Goal: Transaction & Acquisition: Purchase product/service

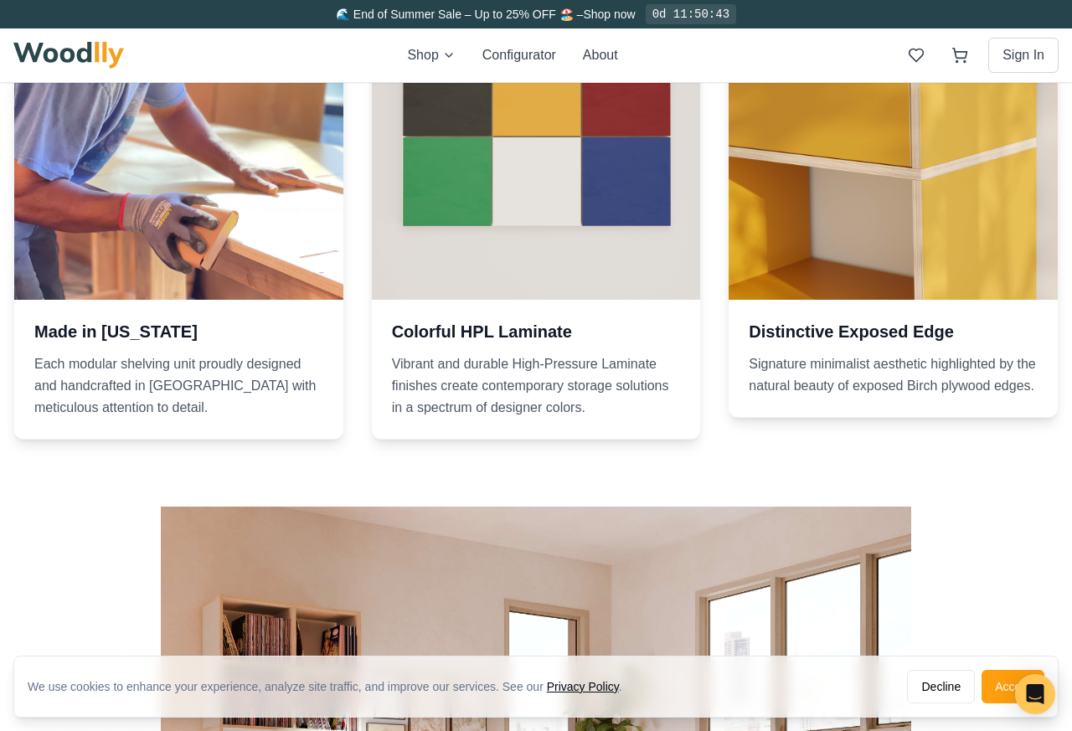
scroll to position [3053, 0]
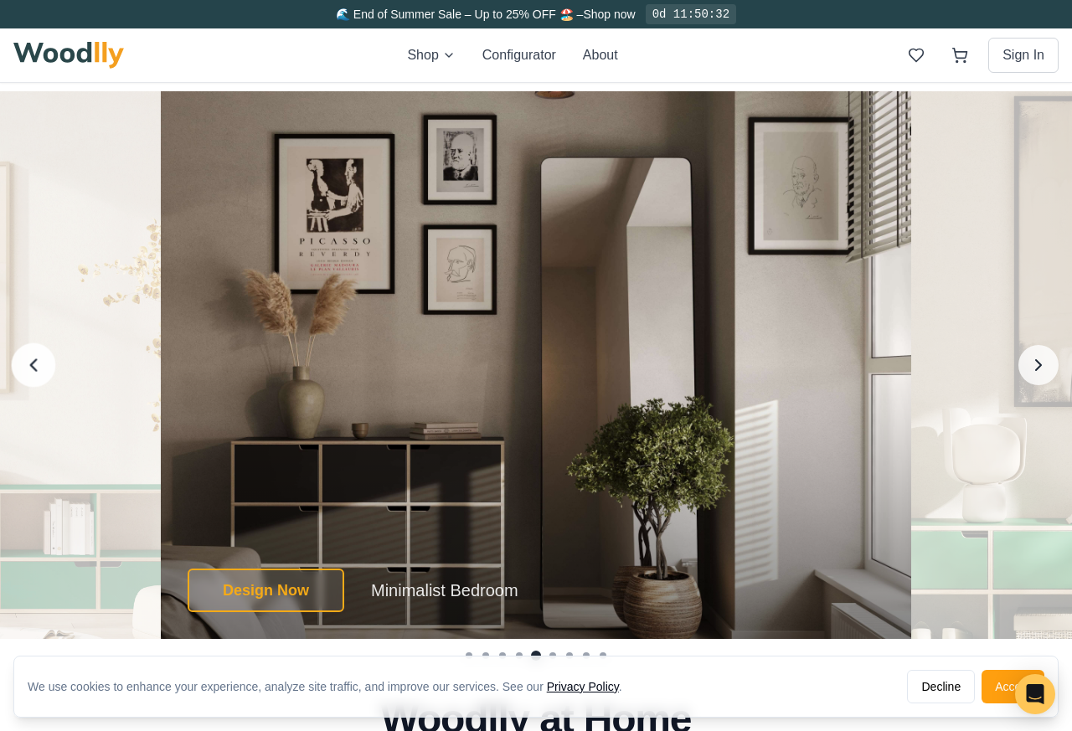
click at [41, 363] on icon "Previous image" at bounding box center [34, 365] width 22 height 22
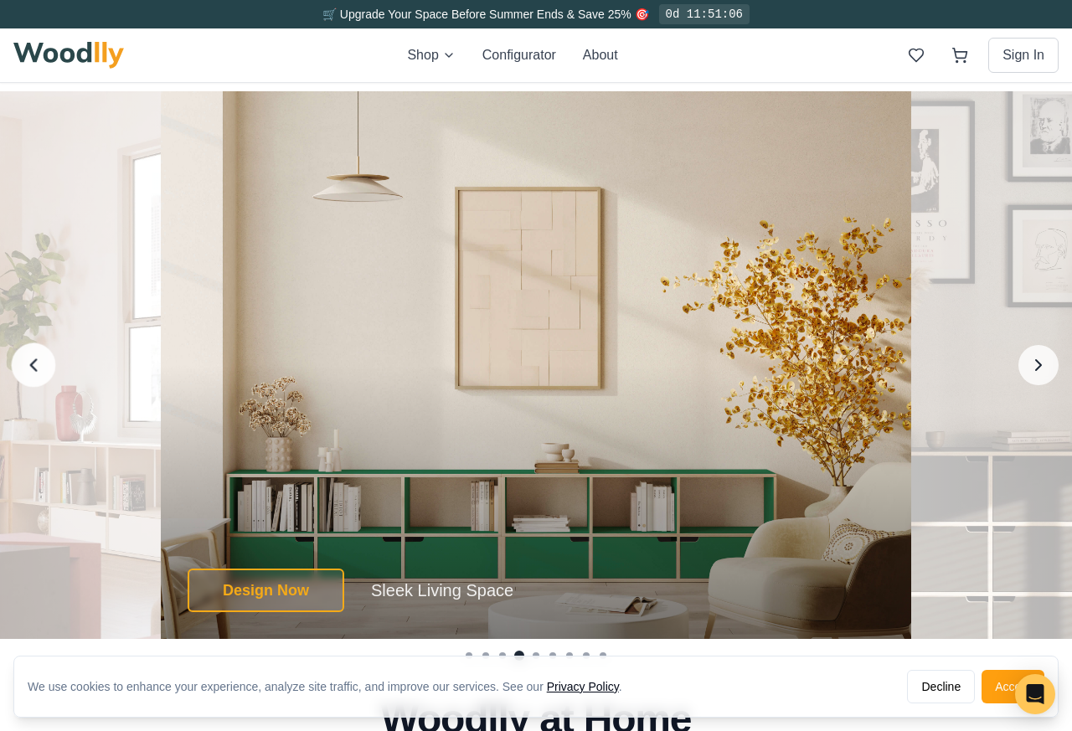
click at [41, 363] on icon "Previous image" at bounding box center [34, 365] width 22 height 22
click at [45, 370] on button "Previous image" at bounding box center [34, 365] width 44 height 44
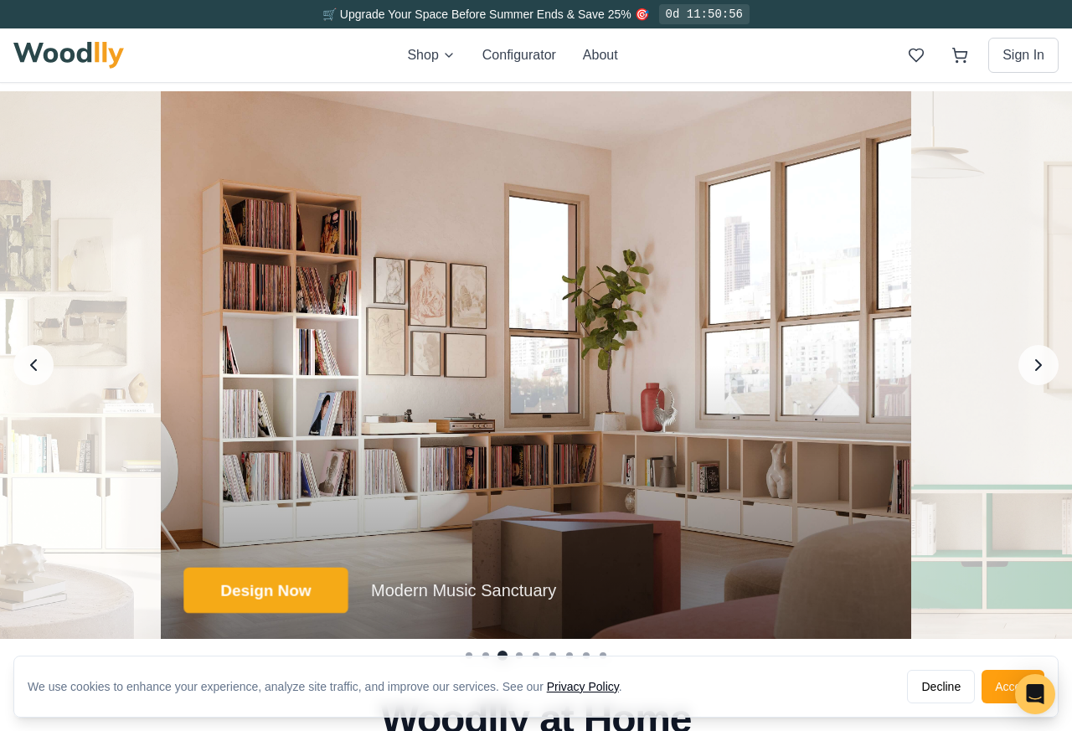
click at [328, 591] on button "Design Now" at bounding box center [265, 591] width 164 height 46
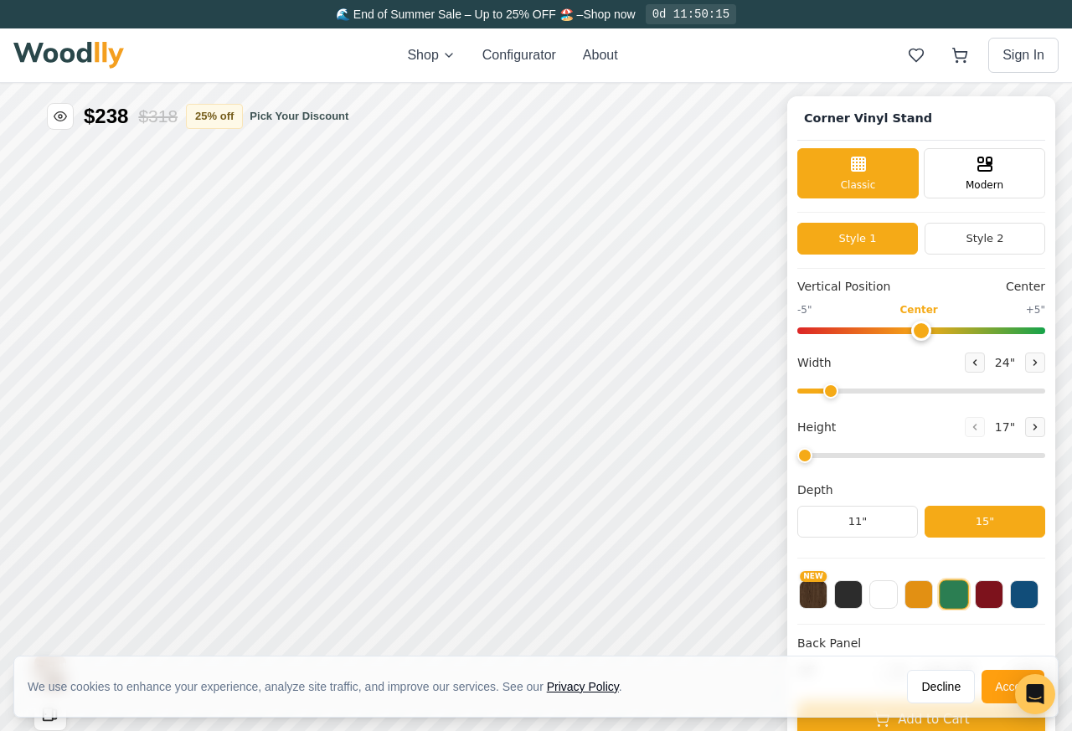
type input "72"
type input "2"
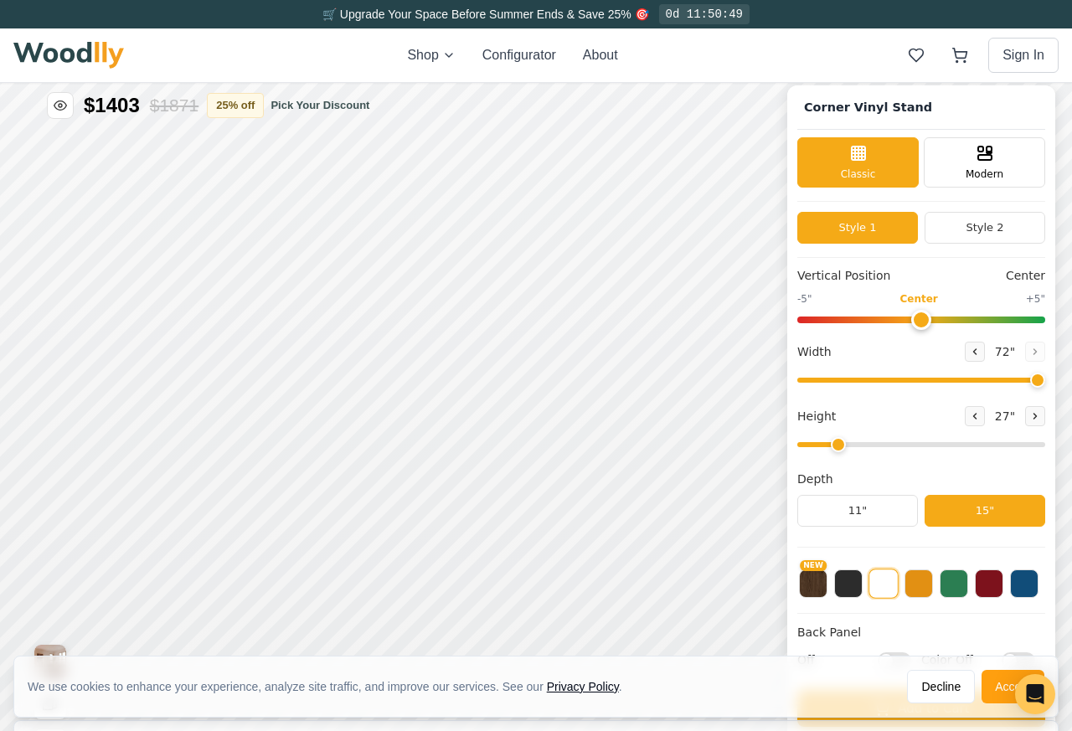
scroll to position [270, 0]
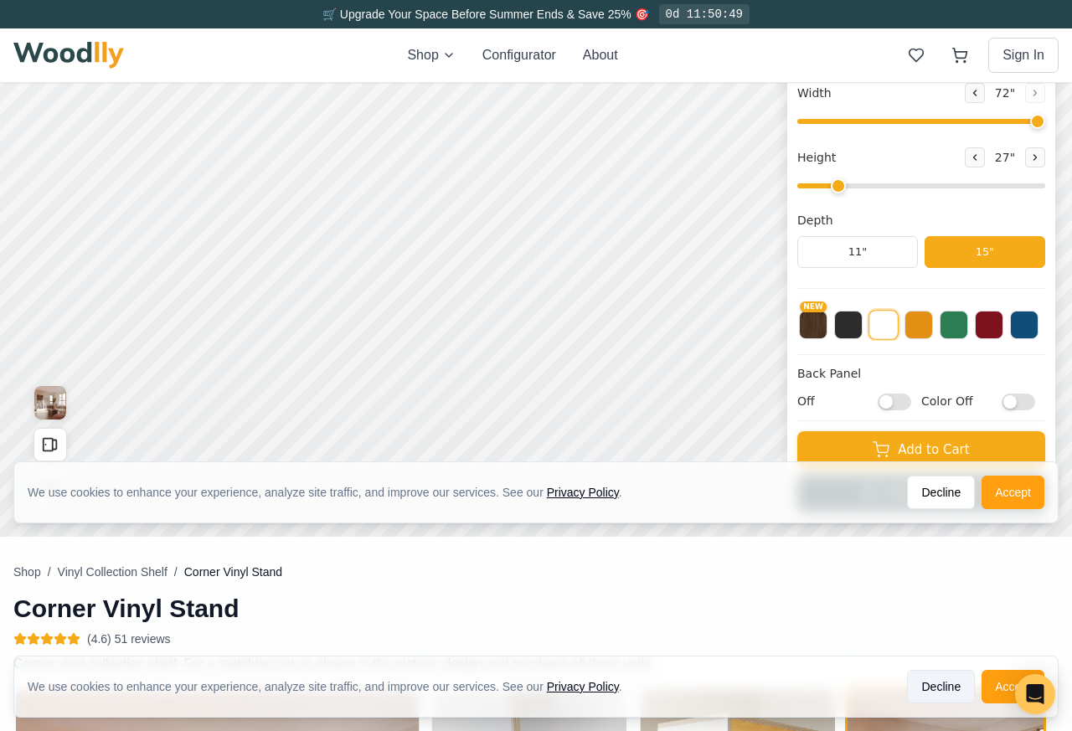
click at [926, 686] on button "Decline" at bounding box center [941, 686] width 68 height 33
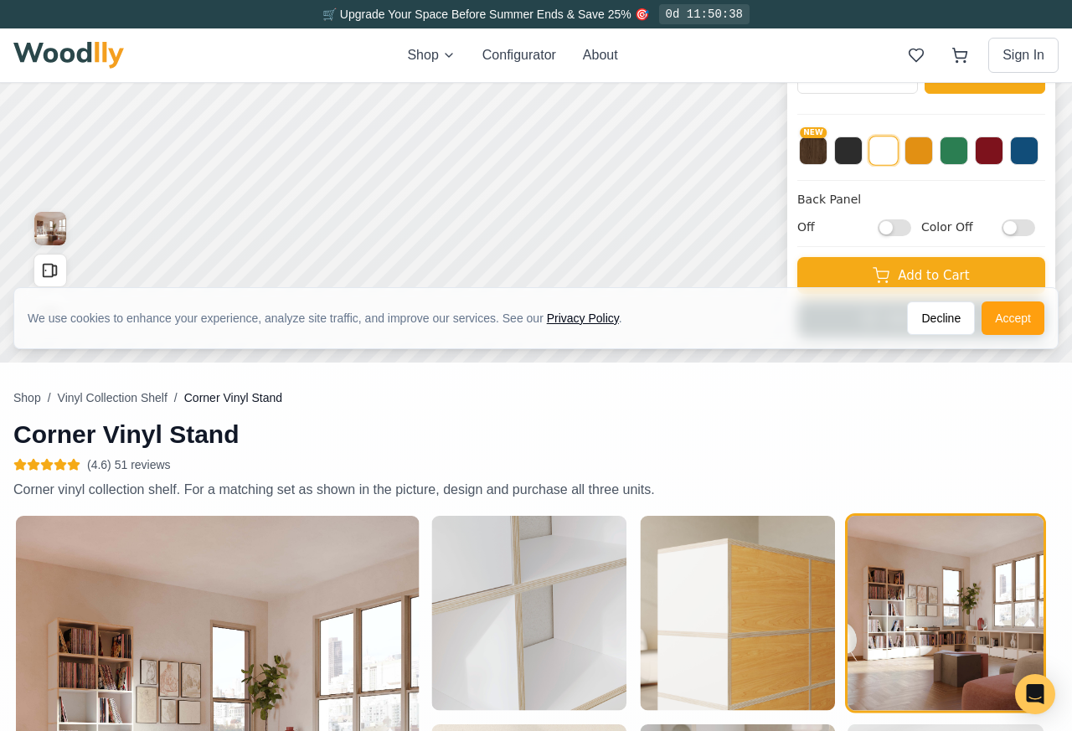
scroll to position [246, 0]
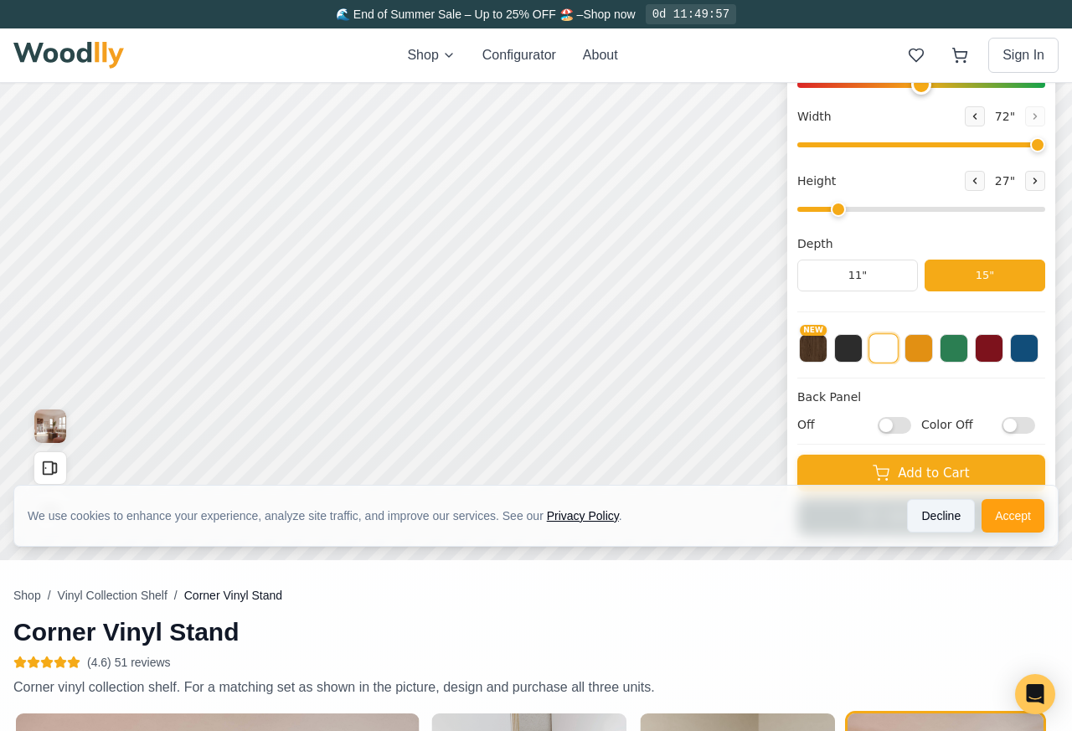
click at [964, 523] on button "Decline" at bounding box center [941, 515] width 68 height 33
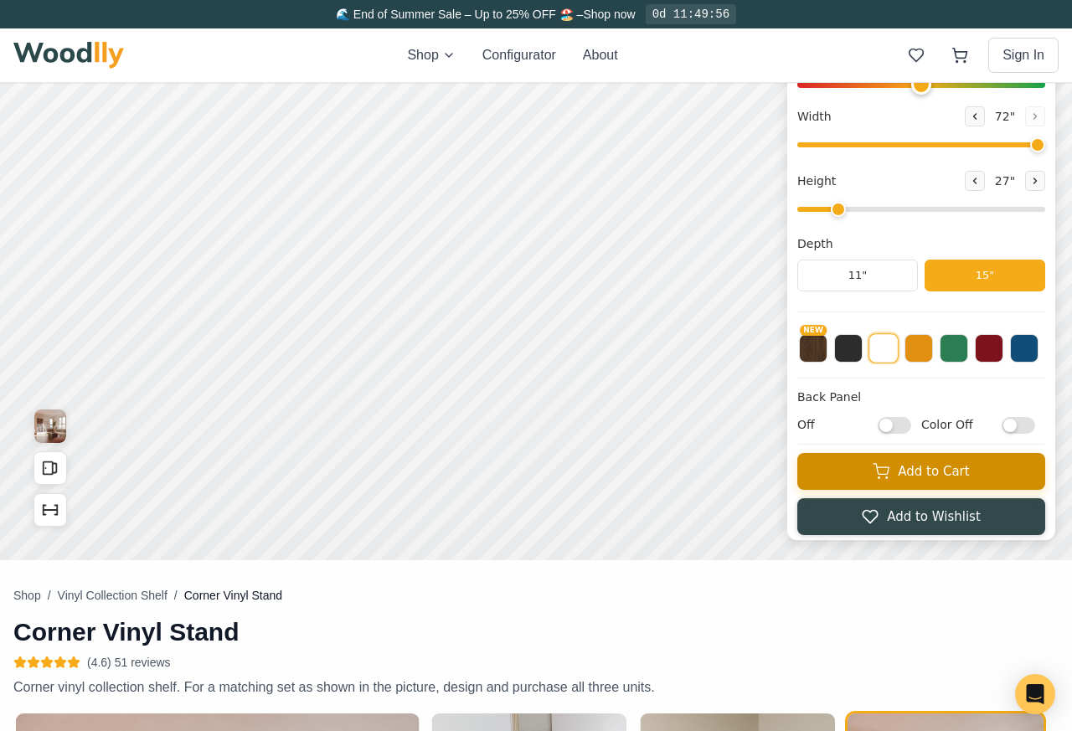
click at [926, 481] on button "Add to Cart" at bounding box center [921, 471] width 248 height 37
